Goal: Task Accomplishment & Management: Manage account settings

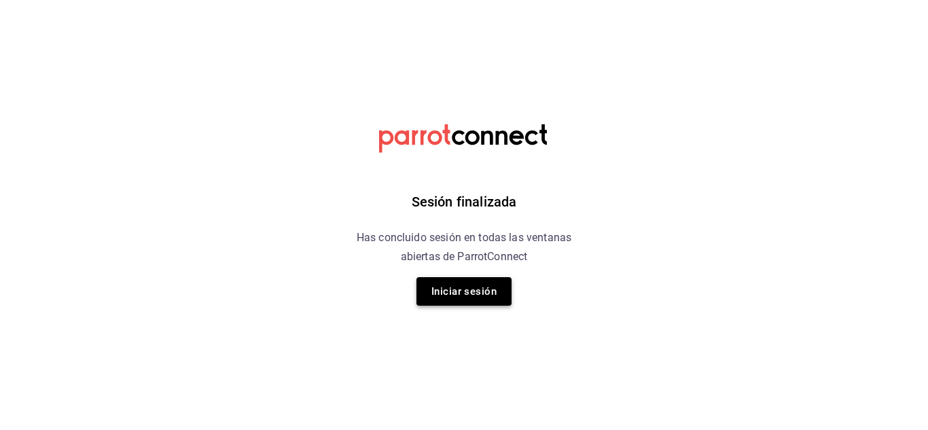
click at [481, 295] on button "Iniciar sesión" at bounding box center [463, 291] width 95 height 29
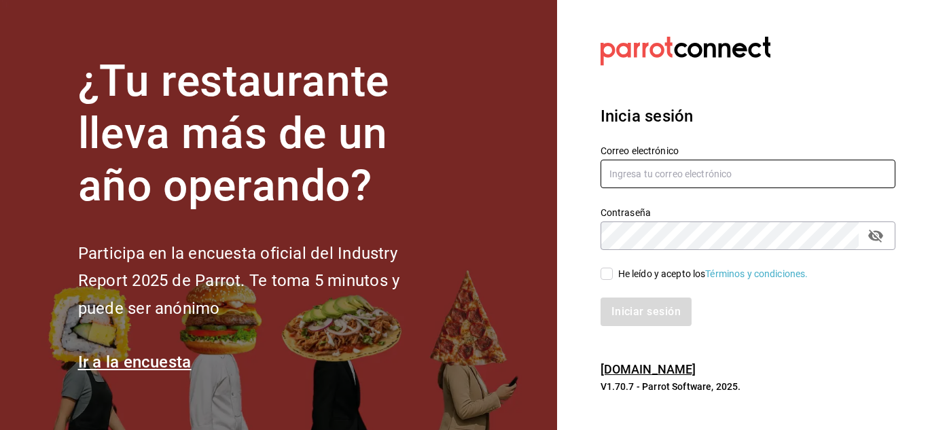
type input "[EMAIL_ADDRESS][DOMAIN_NAME]"
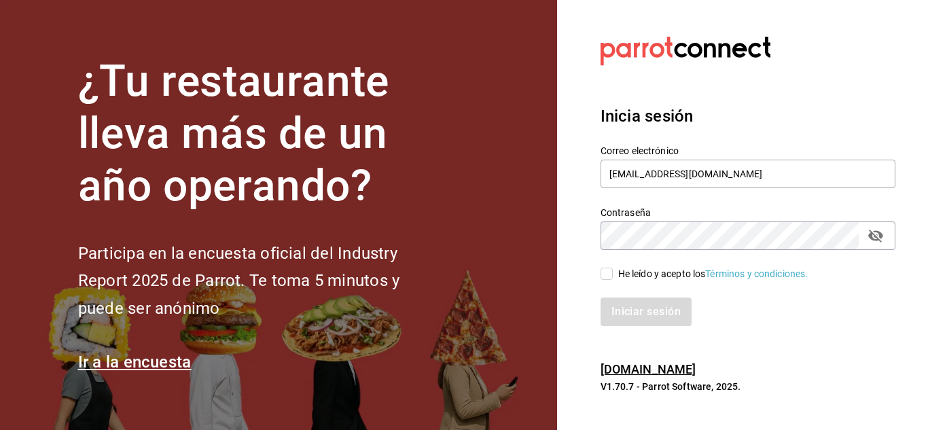
click at [599, 272] on div "He leído y acepto los Términos y condiciones." at bounding box center [739, 265] width 311 height 31
click at [609, 276] on input "He leído y acepto los Términos y condiciones." at bounding box center [607, 274] width 12 height 12
checkbox input "true"
click at [641, 313] on button "Iniciar sesión" at bounding box center [647, 312] width 92 height 29
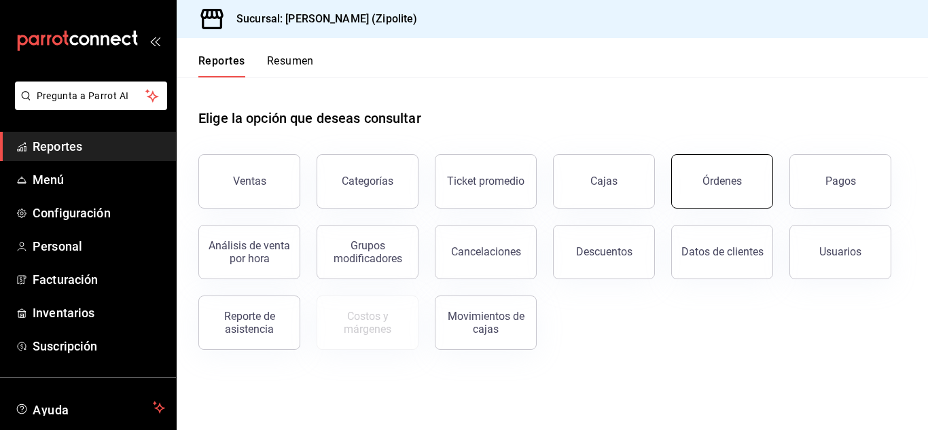
click at [715, 186] on div "Órdenes" at bounding box center [721, 181] width 39 height 13
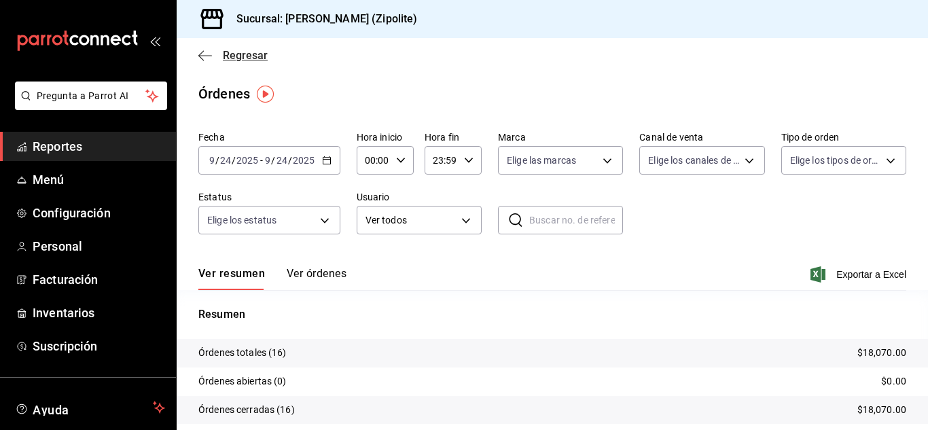
click at [211, 58] on icon "button" at bounding box center [205, 56] width 14 height 12
